Goal: Task Accomplishment & Management: Manage account settings

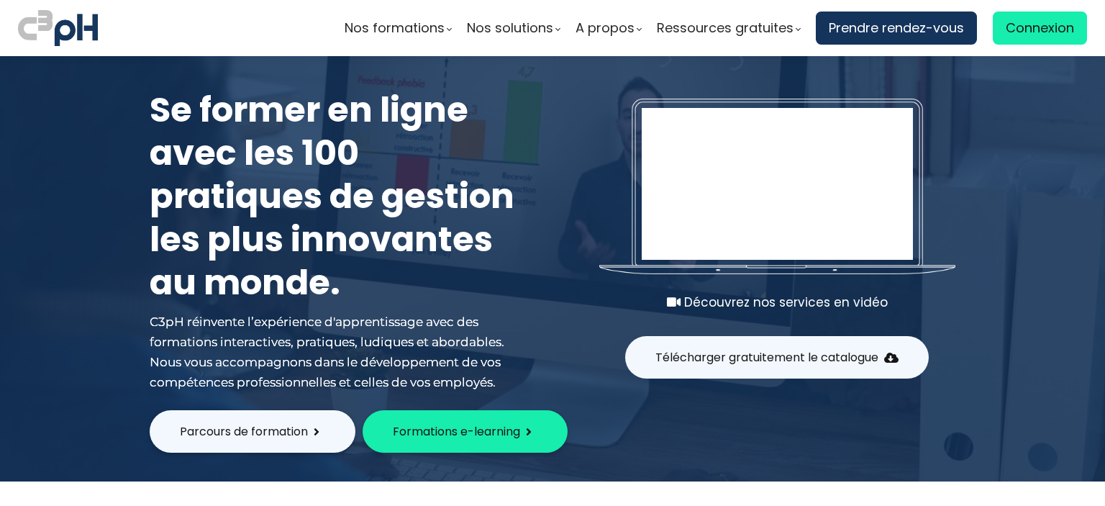
click at [1046, 17] on span "Connexion" at bounding box center [1040, 28] width 68 height 22
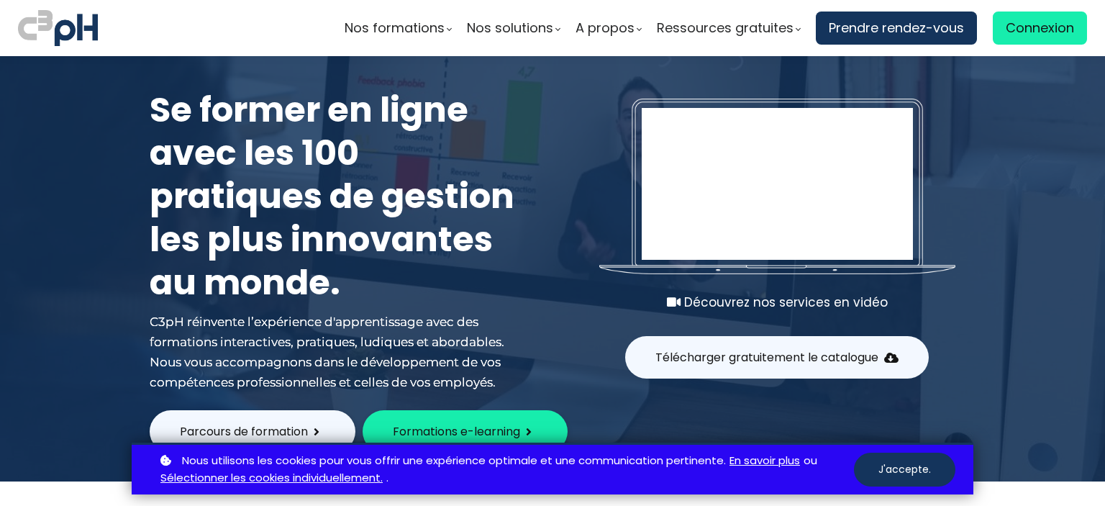
type input "[PERSON_NAME][EMAIL_ADDRESS][DOMAIN_NAME]"
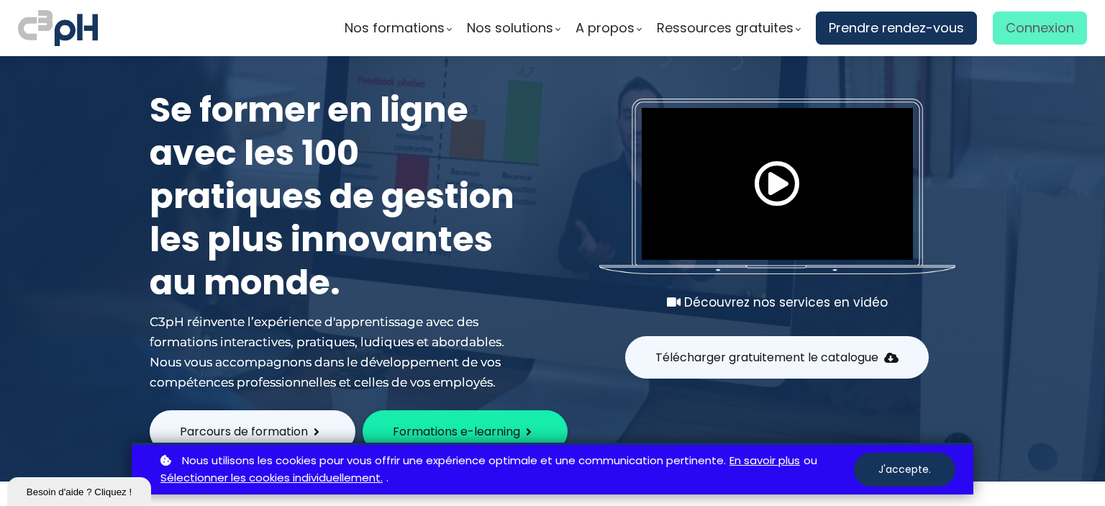
click at [1014, 26] on span "Connexion" at bounding box center [1040, 28] width 68 height 22
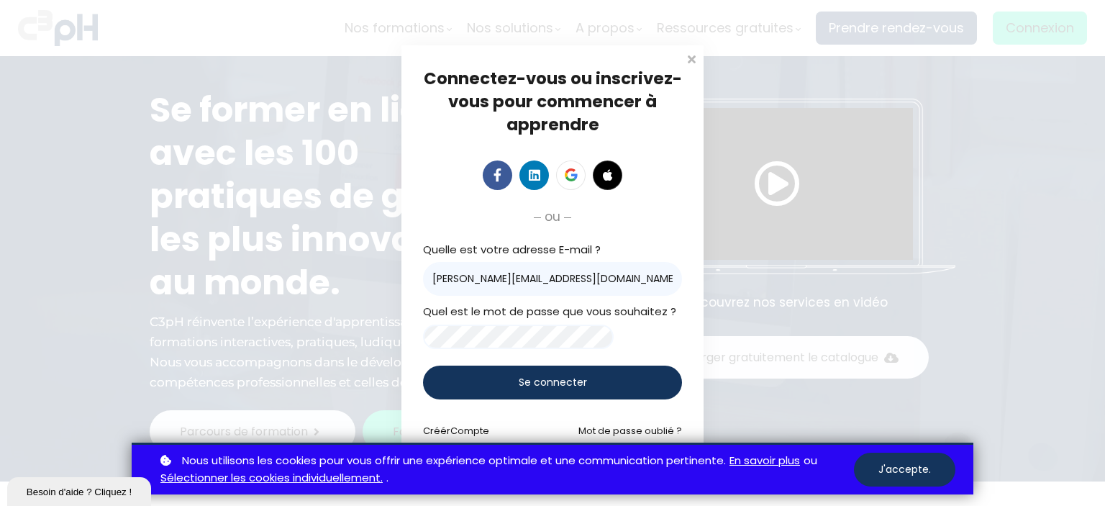
click at [550, 390] on span "Se connecter" at bounding box center [553, 382] width 68 height 15
